Goal: Navigation & Orientation: Find specific page/section

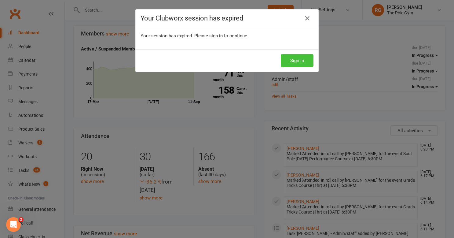
click at [301, 58] on button "Sign In" at bounding box center [297, 60] width 33 height 13
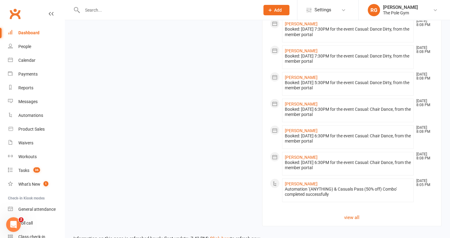
scroll to position [643, 0]
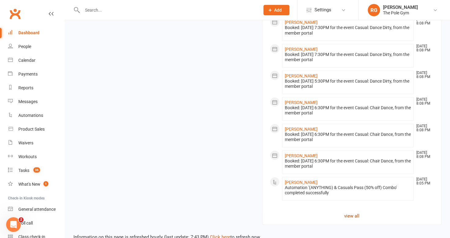
click at [351, 212] on link "view all" at bounding box center [352, 215] width 164 height 7
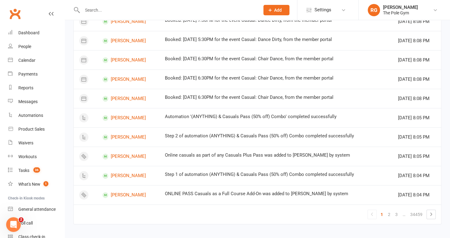
scroll to position [352, 0]
click at [387, 211] on link "2" at bounding box center [388, 214] width 7 height 9
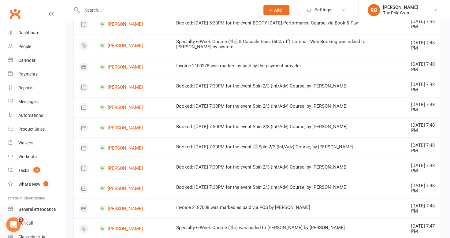
scroll to position [584, 0]
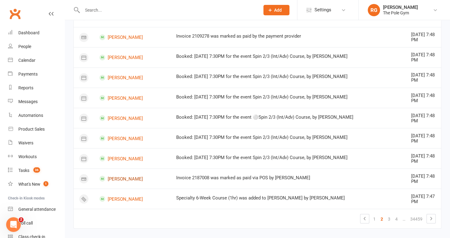
click at [118, 175] on link "[PERSON_NAME]" at bounding box center [132, 178] width 66 height 6
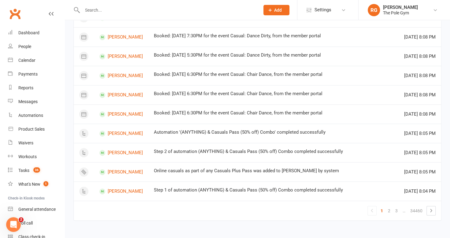
scroll to position [631, 0]
click at [392, 207] on link "2" at bounding box center [388, 210] width 7 height 9
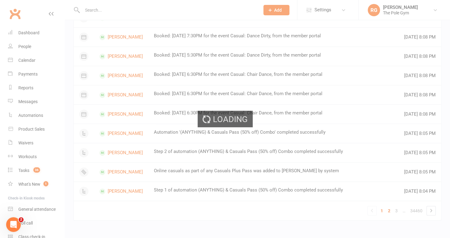
scroll to position [584, 0]
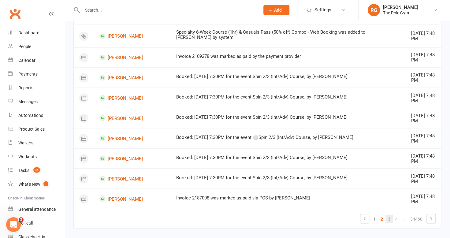
click at [390, 214] on link "3" at bounding box center [388, 218] width 7 height 9
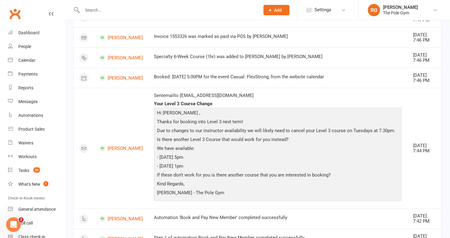
scroll to position [0, 0]
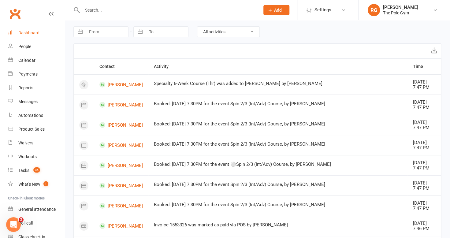
click at [29, 35] on div "Dashboard" at bounding box center [28, 32] width 21 height 5
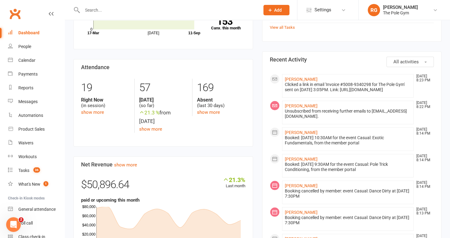
scroll to position [241, 0]
click at [26, 62] on div "Calendar" at bounding box center [26, 60] width 17 height 5
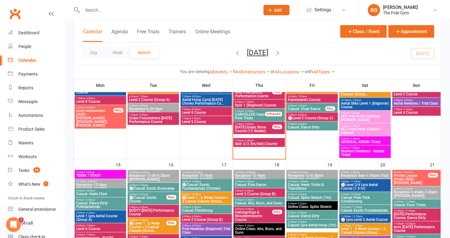
scroll to position [299, 0]
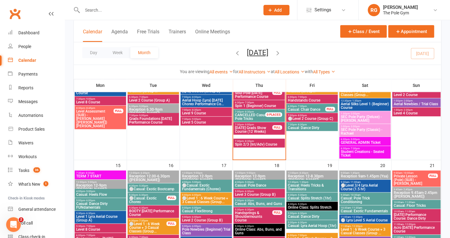
click at [259, 144] on span "Spin 2/3 (Int/Adv) Course" at bounding box center [258, 144] width 49 height 4
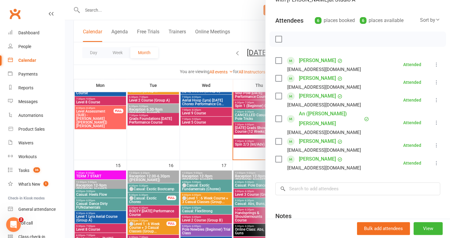
scroll to position [0, 0]
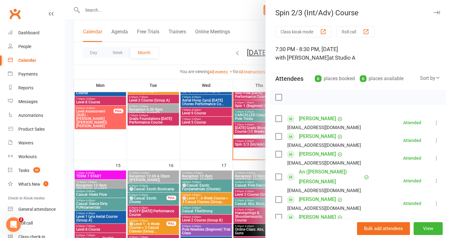
click at [432, 10] on button "button" at bounding box center [435, 12] width 7 height 7
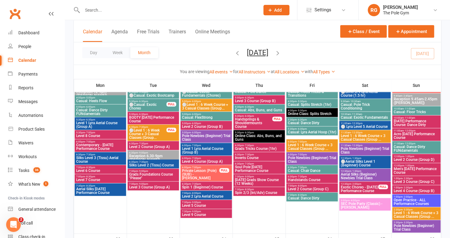
scroll to position [394, 0]
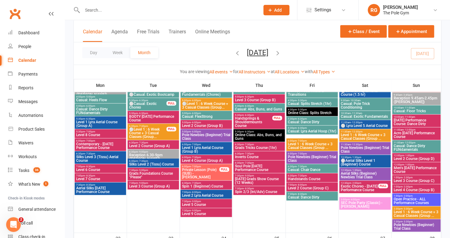
click at [244, 192] on span "Spin 2/3 (Int/Adv) Course" at bounding box center [258, 192] width 49 height 4
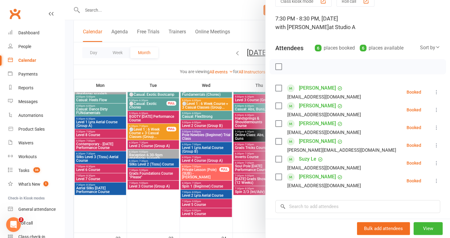
scroll to position [0, 0]
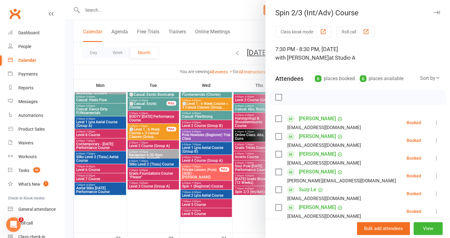
click at [433, 13] on icon "button" at bounding box center [436, 13] width 6 height 4
